Goal: Task Accomplishment & Management: Use online tool/utility

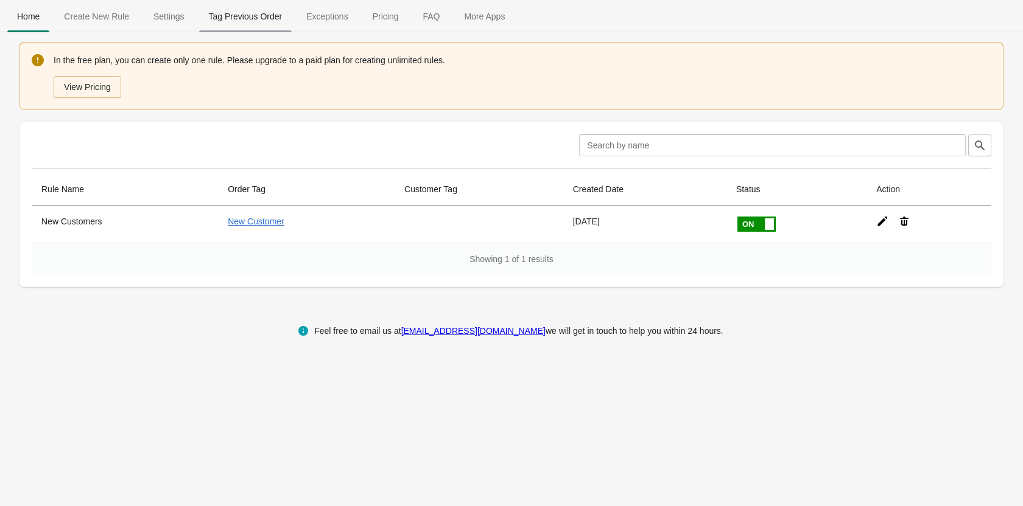
click at [261, 18] on span "Tag Previous Order" at bounding box center [245, 16] width 93 height 22
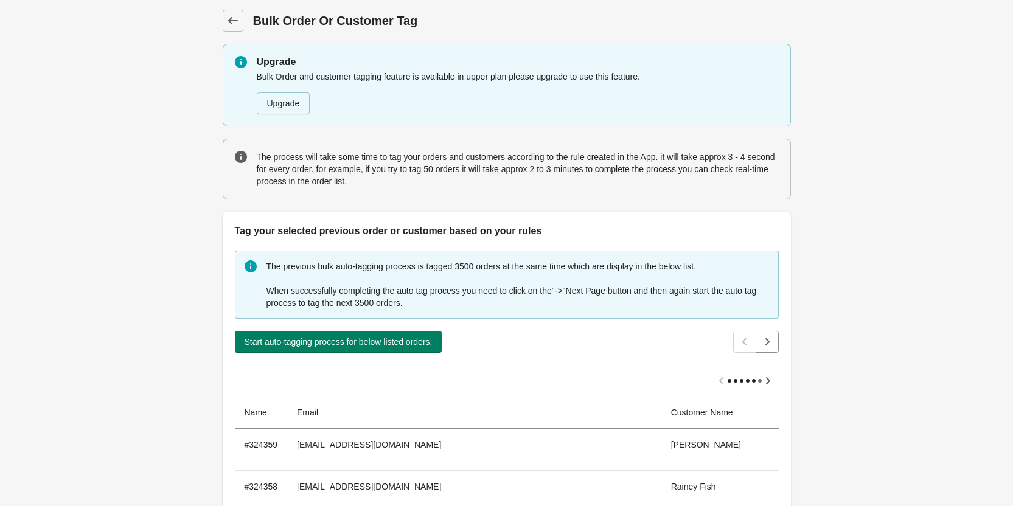
click at [85, 169] on div "Back Bulk Order Or Customer Tag Upgrade Bulk Order and customer tagging feature…" at bounding box center [506, 506] width 1013 height 1012
click at [240, 28] on span "Back" at bounding box center [233, 20] width 17 height 17
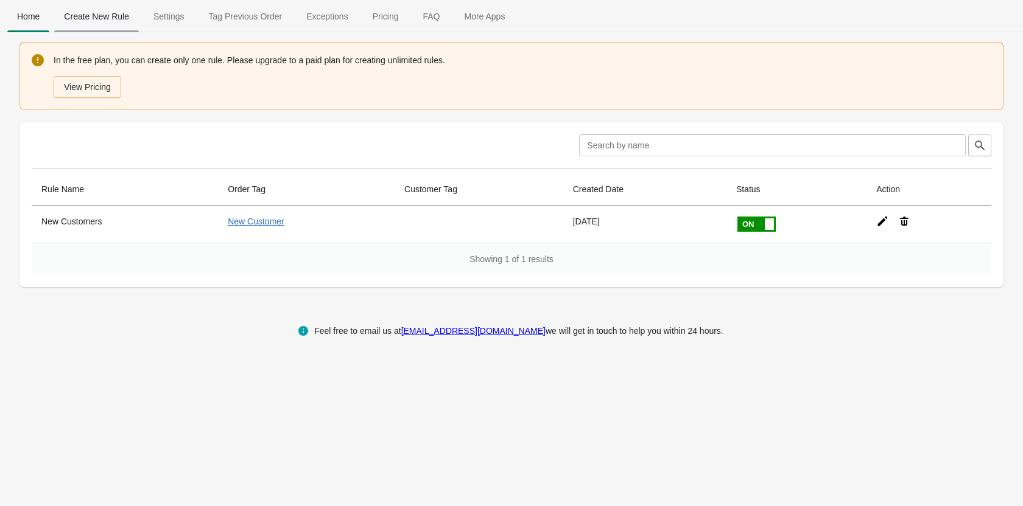
click at [116, 26] on span "Create New Rule" at bounding box center [96, 16] width 85 height 22
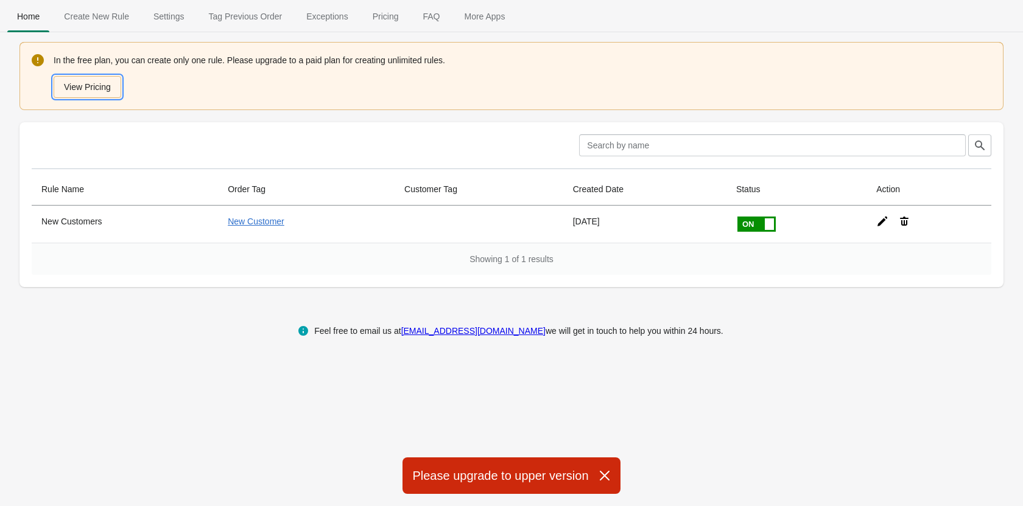
click at [101, 94] on button "View Pricing" at bounding box center [88, 87] width 68 height 22
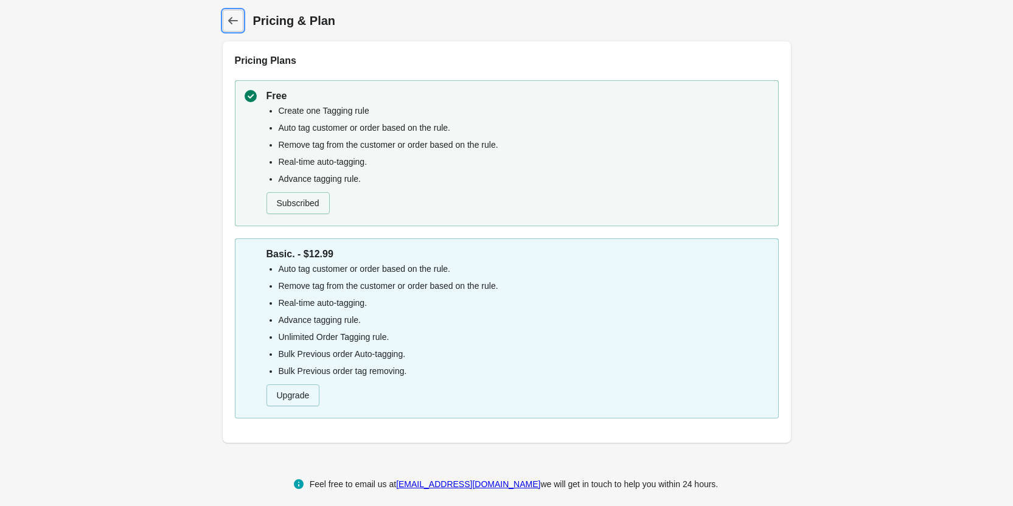
click at [232, 14] on span "Back" at bounding box center [233, 20] width 17 height 17
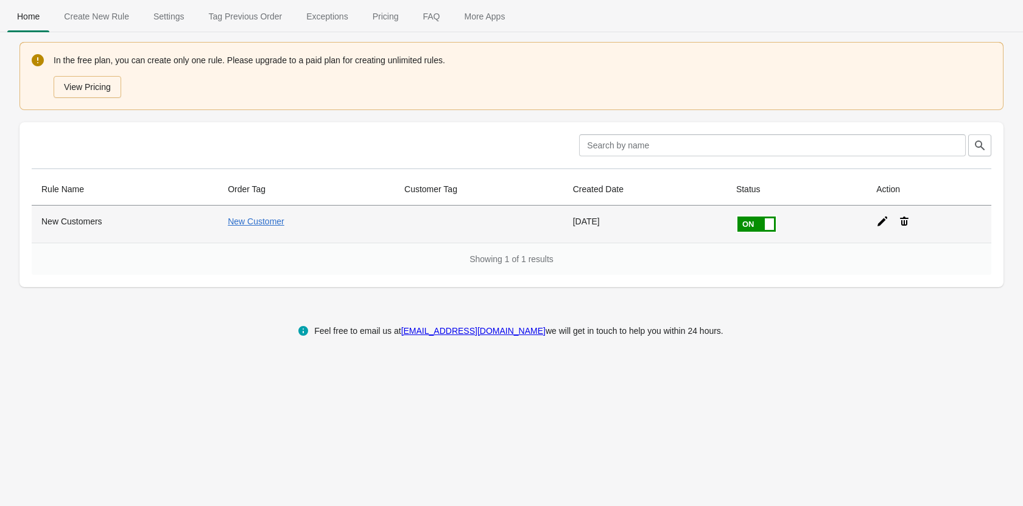
click at [876, 222] on icon at bounding box center [882, 221] width 12 height 12
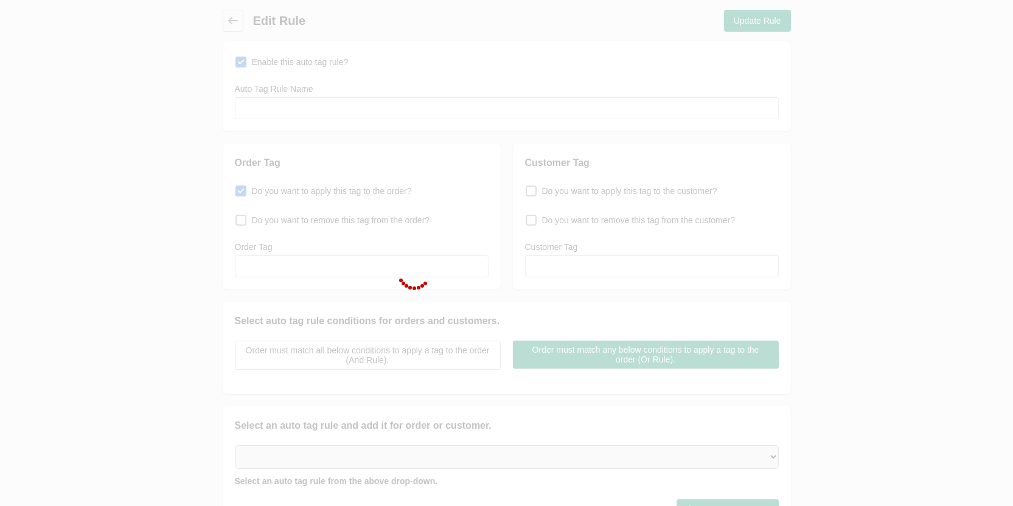
type input "New Customers"
checkbox input "true"
type input "New Customer"
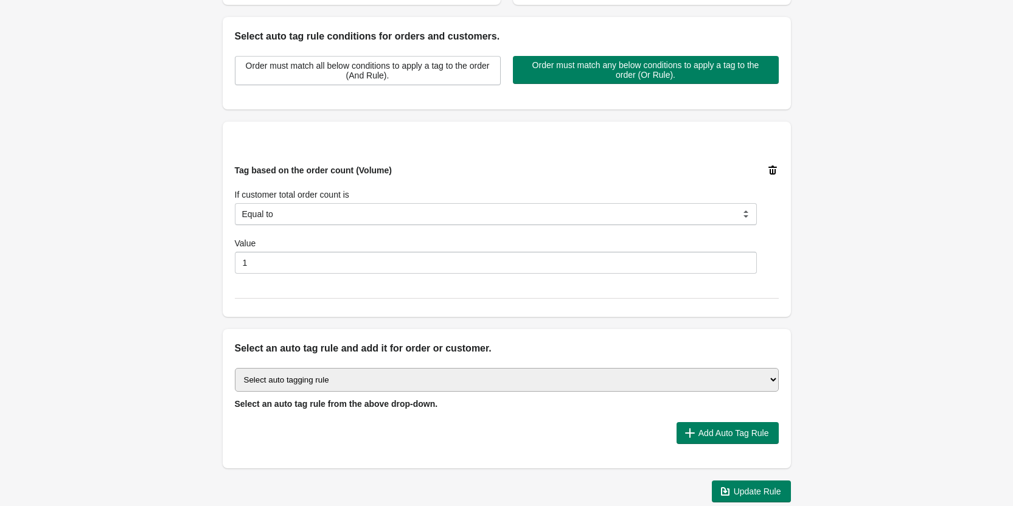
scroll to position [304, 0]
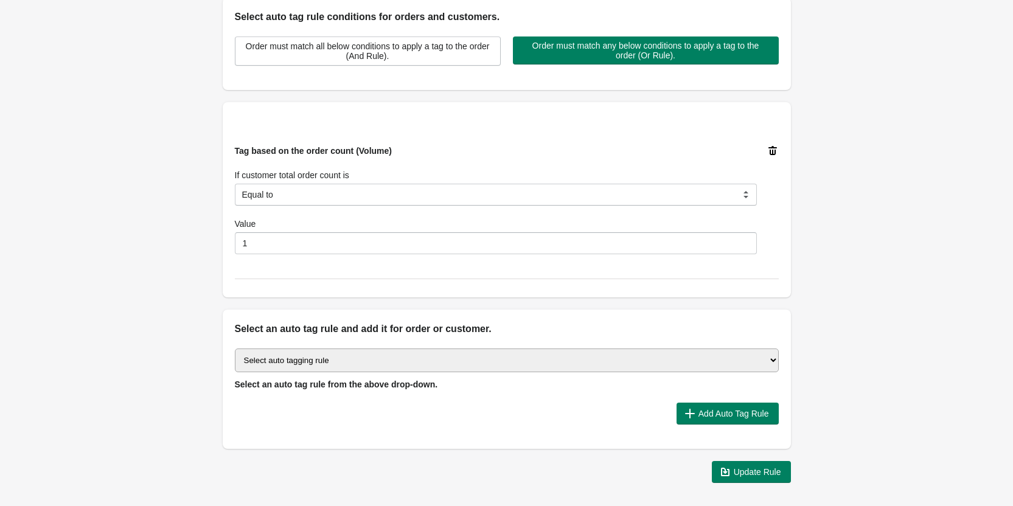
click at [369, 360] on select "Select auto tagging rule Tag by order amount Tag based on the order count (Volu…" at bounding box center [507, 361] width 544 height 24
click at [162, 230] on div "Back Edit Rule Update Rule Enable this auto tag rule? Auto Tag Rule Name New Cu…" at bounding box center [506, 94] width 1013 height 797
